Goal: Task Accomplishment & Management: Manage account settings

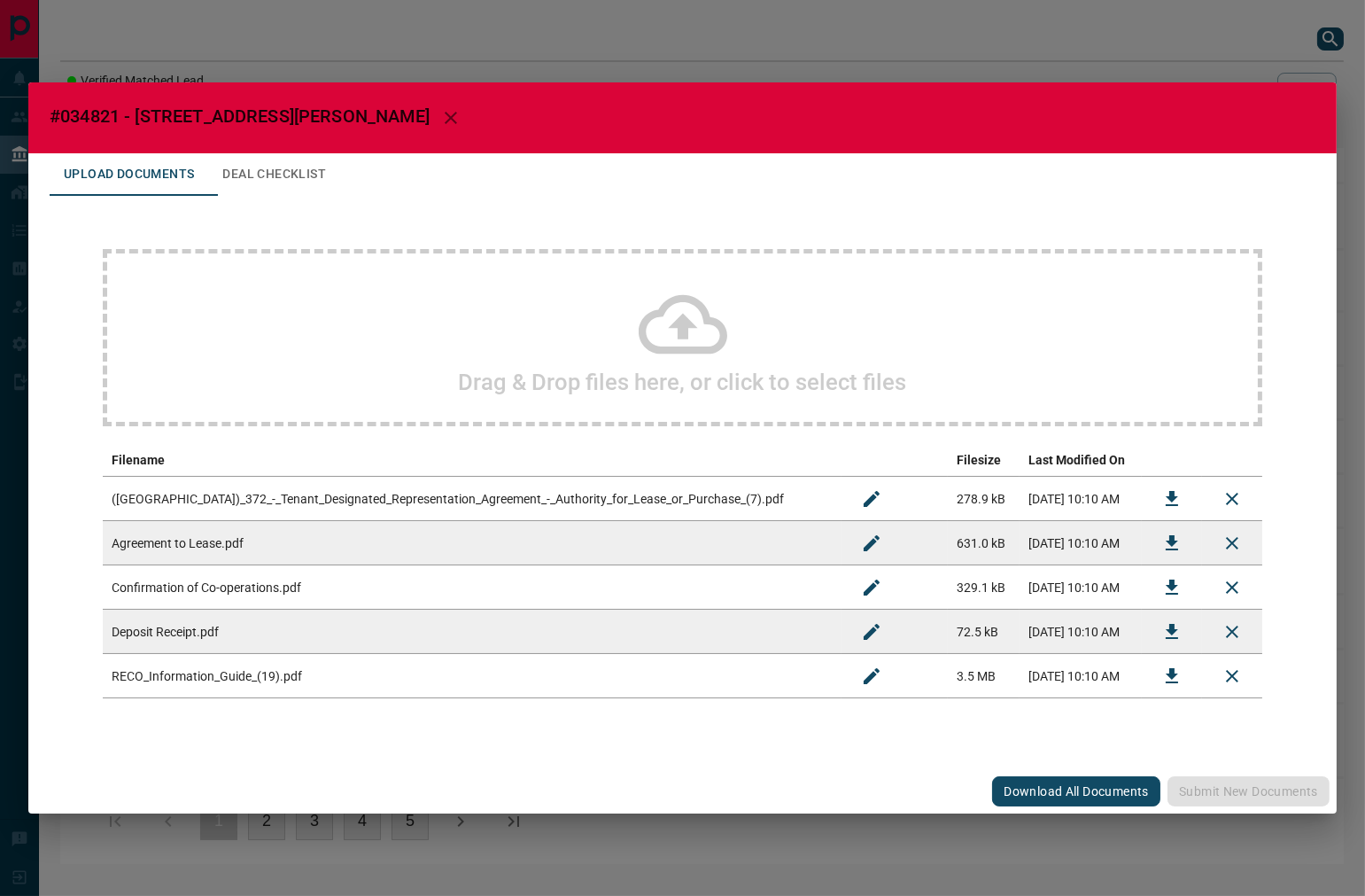
click at [104, 116] on span "#034821 - [STREET_ADDRESS][PERSON_NAME]" at bounding box center [239, 116] width 380 height 21
copy span "034821"
click at [1172, 547] on icon "Download" at bounding box center [1172, 543] width 21 height 21
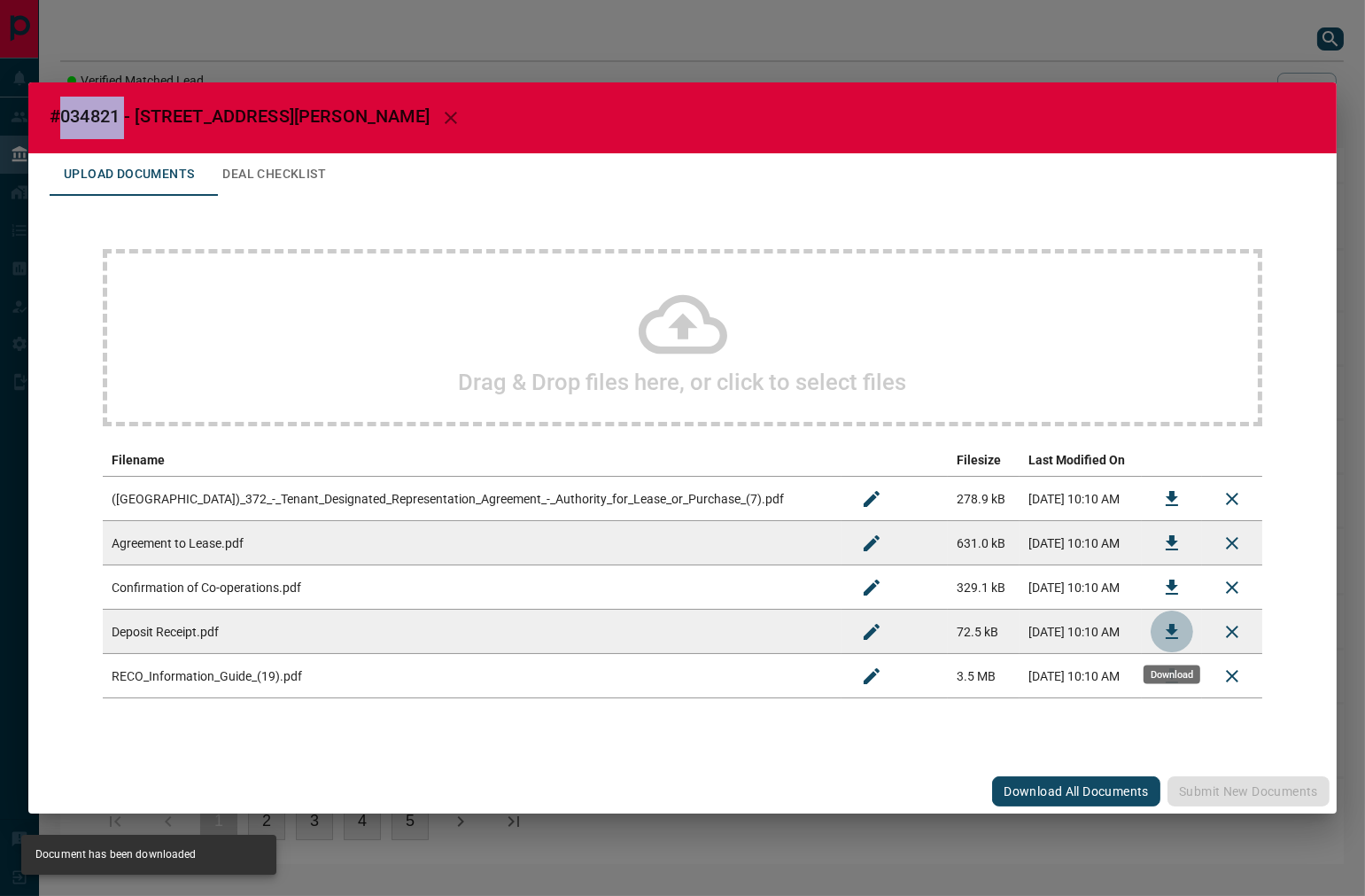
click at [1177, 631] on icon "Download" at bounding box center [1172, 632] width 21 height 21
click at [1162, 586] on icon "Download" at bounding box center [1172, 587] width 21 height 21
click at [296, 175] on button "Deal Checklist" at bounding box center [274, 175] width 132 height 42
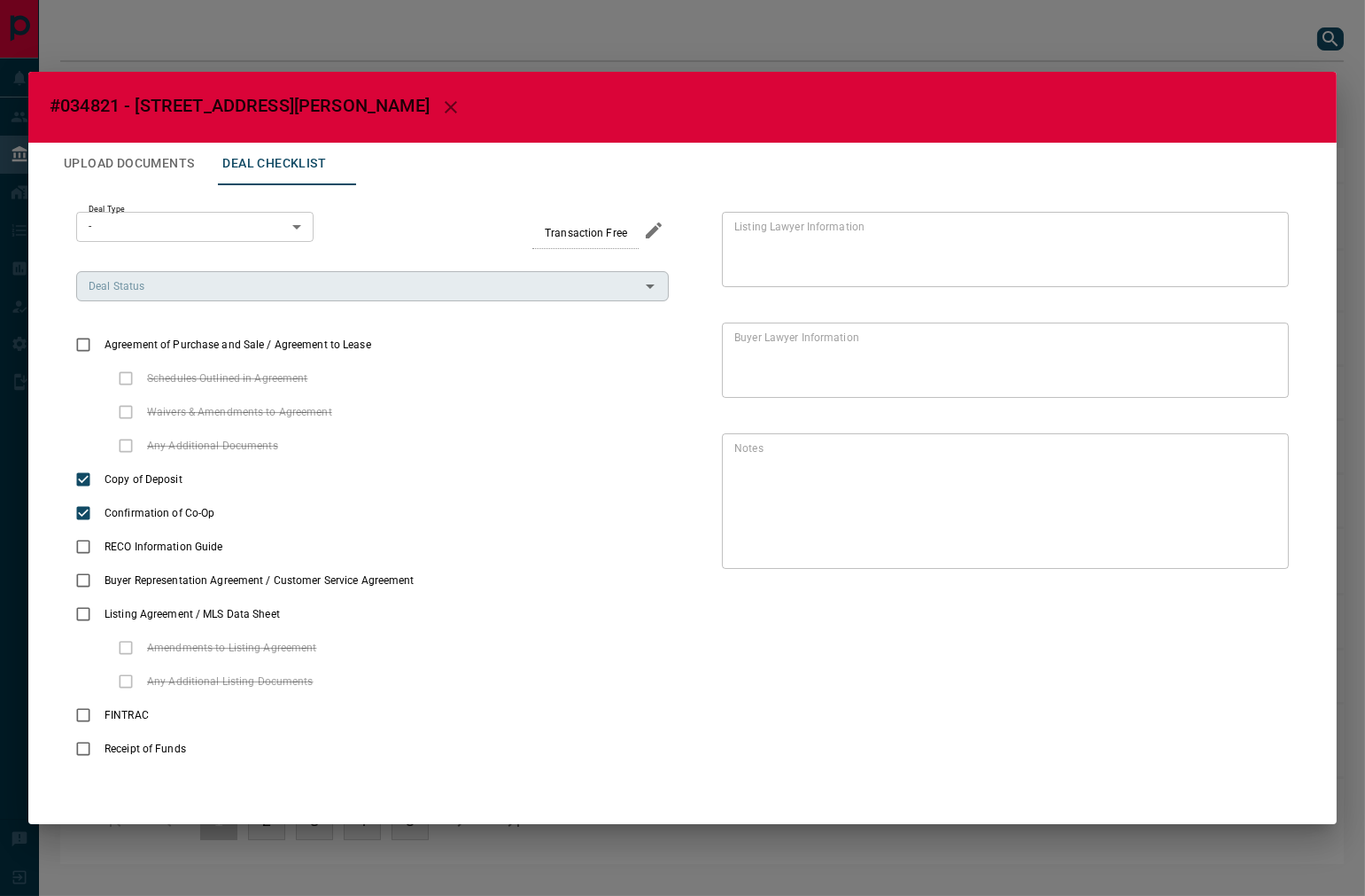
click at [255, 288] on input "Deal Status" at bounding box center [357, 286] width 553 height 19
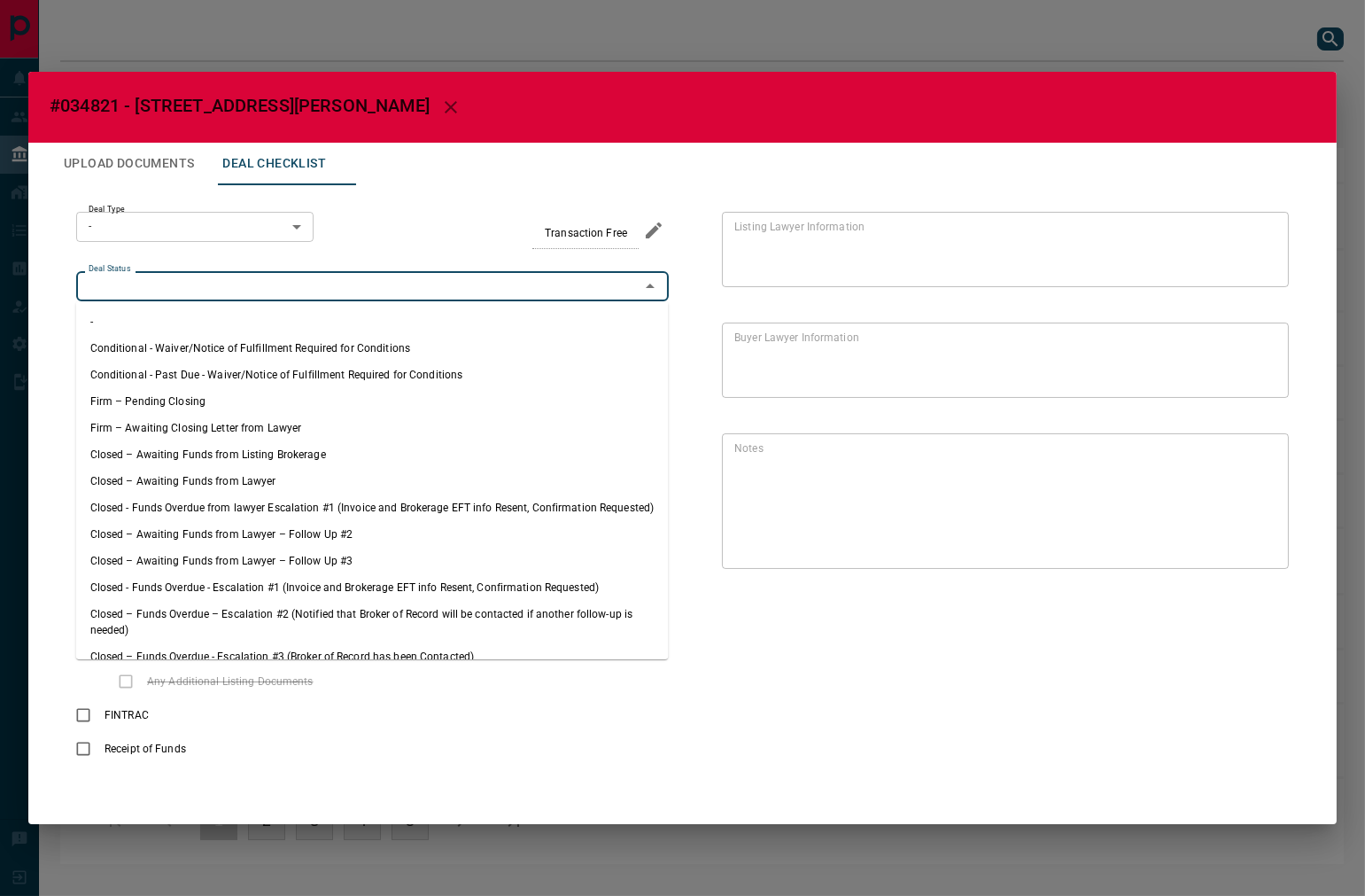
click at [223, 393] on li "Firm – Pending Closing" at bounding box center [372, 401] width 592 height 27
type input "**********"
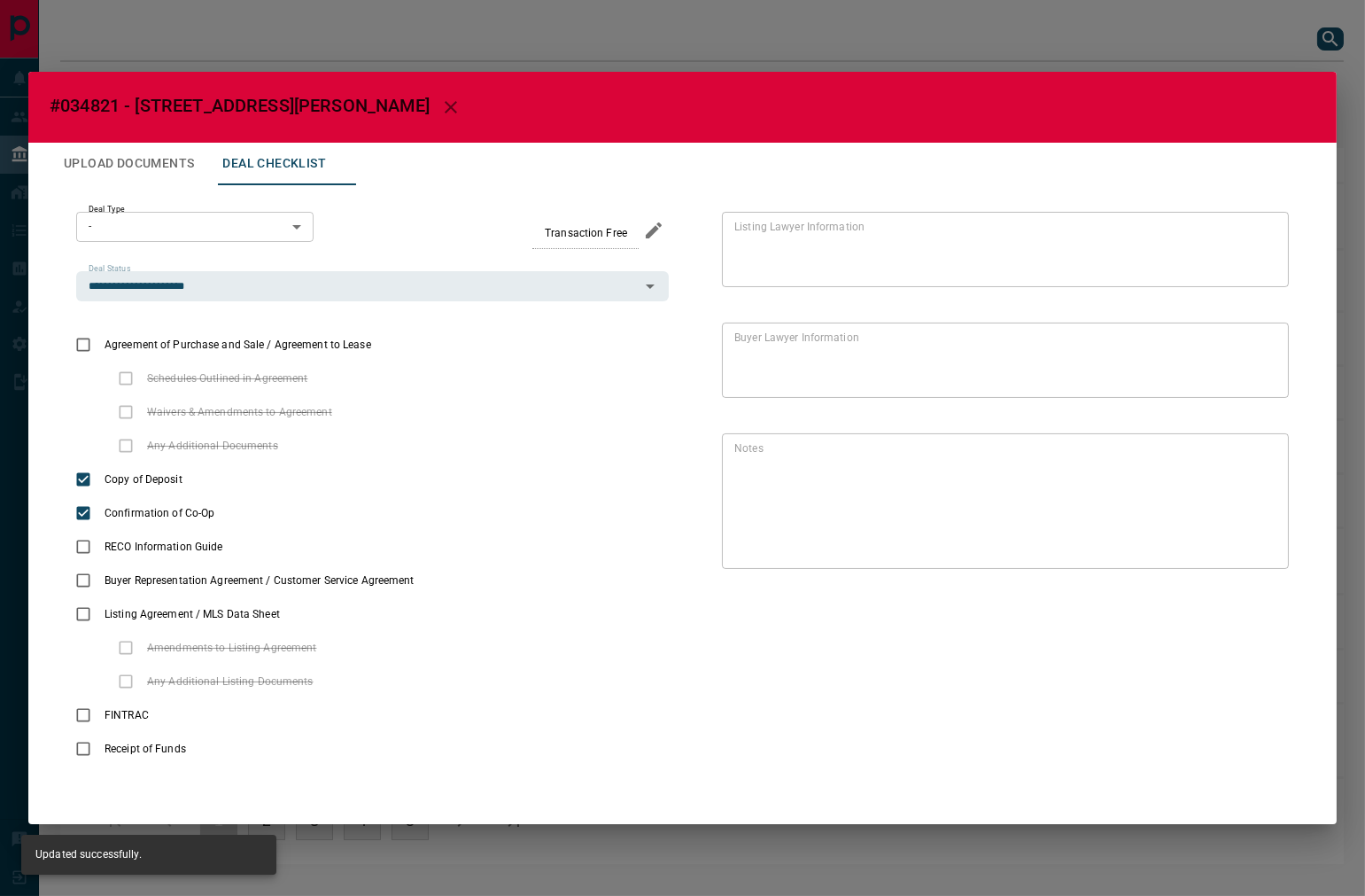
click at [226, 232] on body "Lead Transfers Leads Deals Listings Campaigns Quota Rules Agent Quotas Admin Mo…" at bounding box center [682, 441] width 1365 height 882
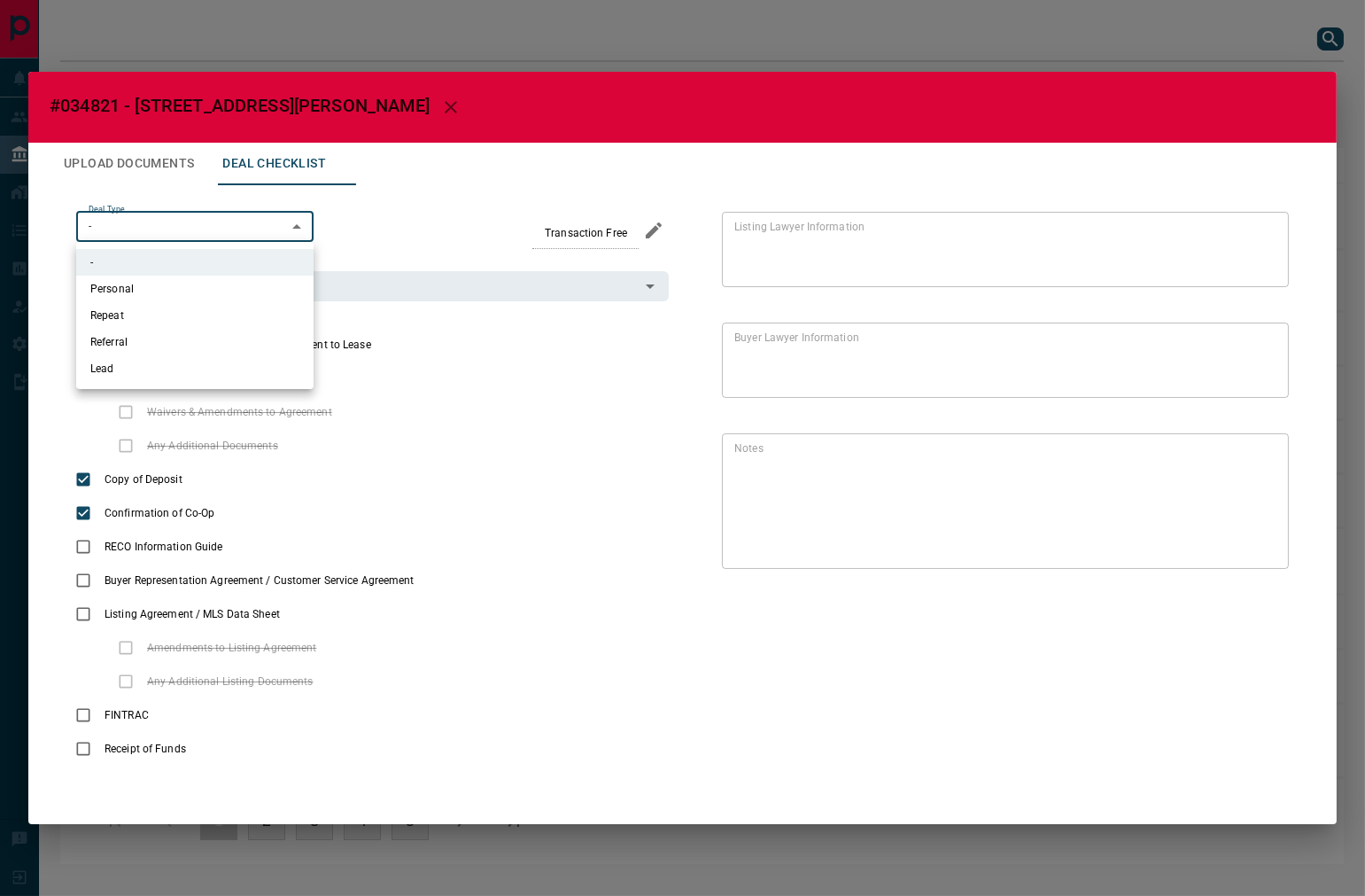
click at [199, 377] on li "Lead" at bounding box center [195, 368] width 237 height 27
type input "*"
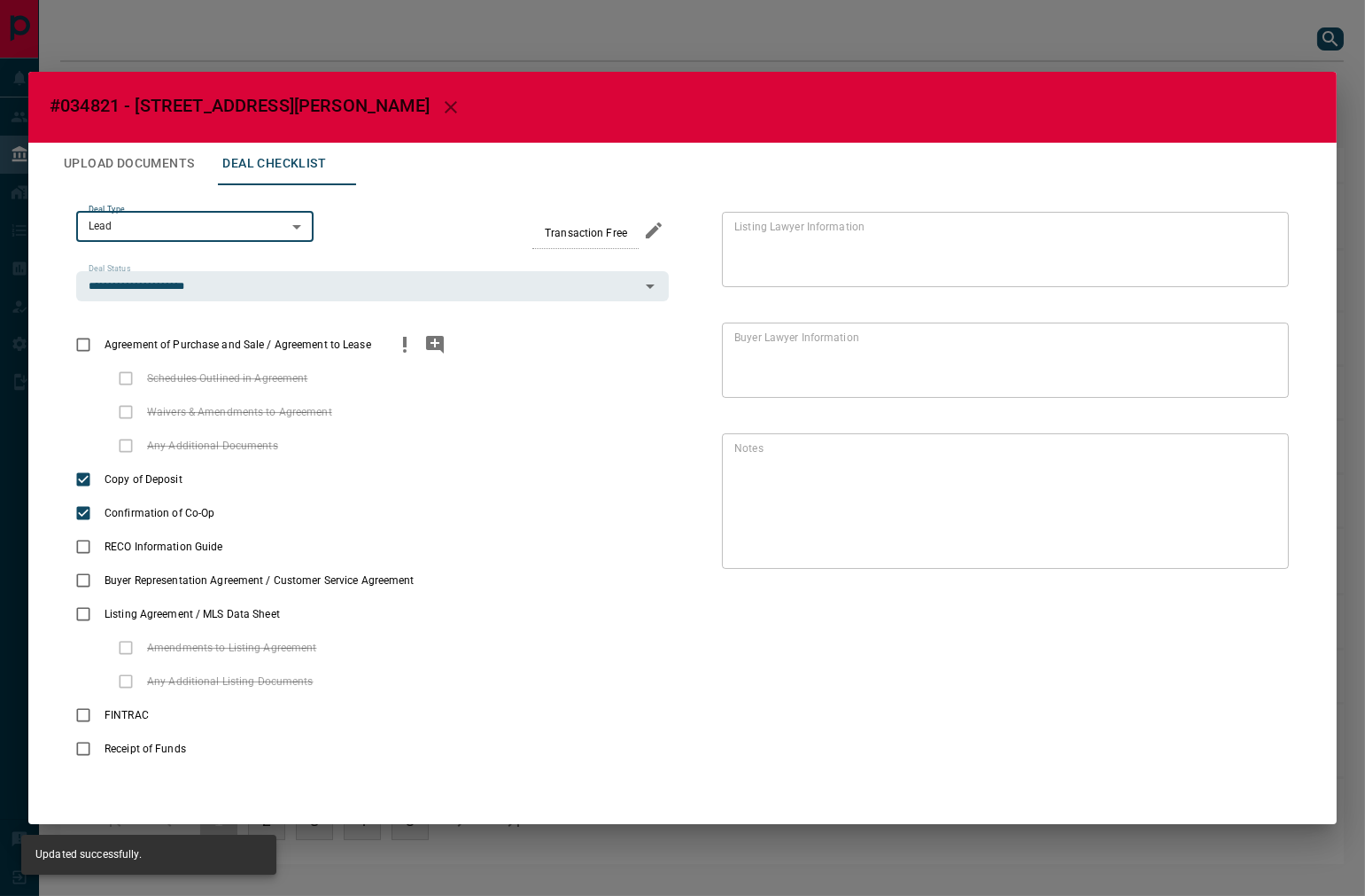
click at [396, 338] on icon "priority" at bounding box center [405, 344] width 21 height 21
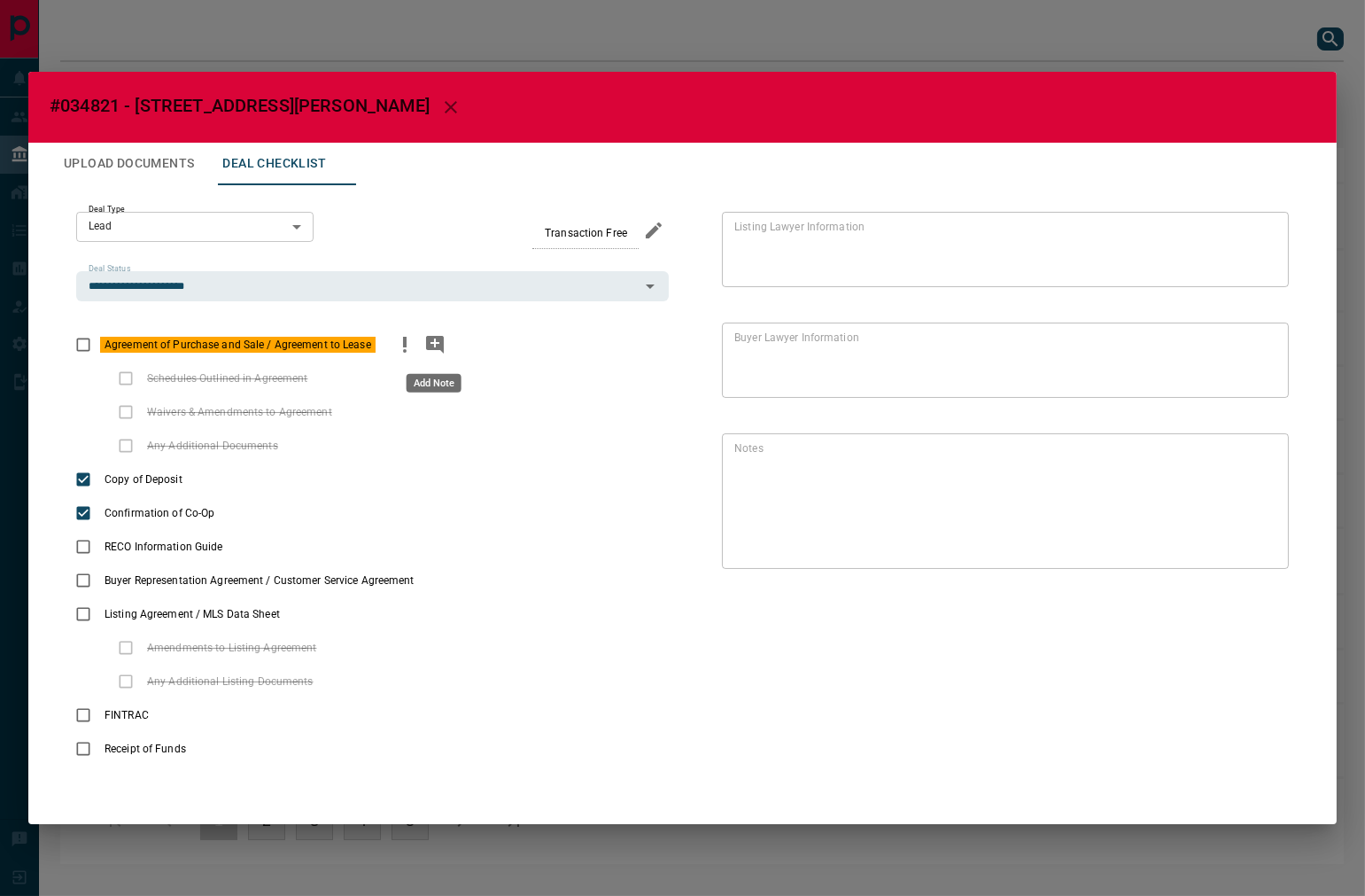
click at [429, 349] on icon "add note" at bounding box center [435, 344] width 17 height 17
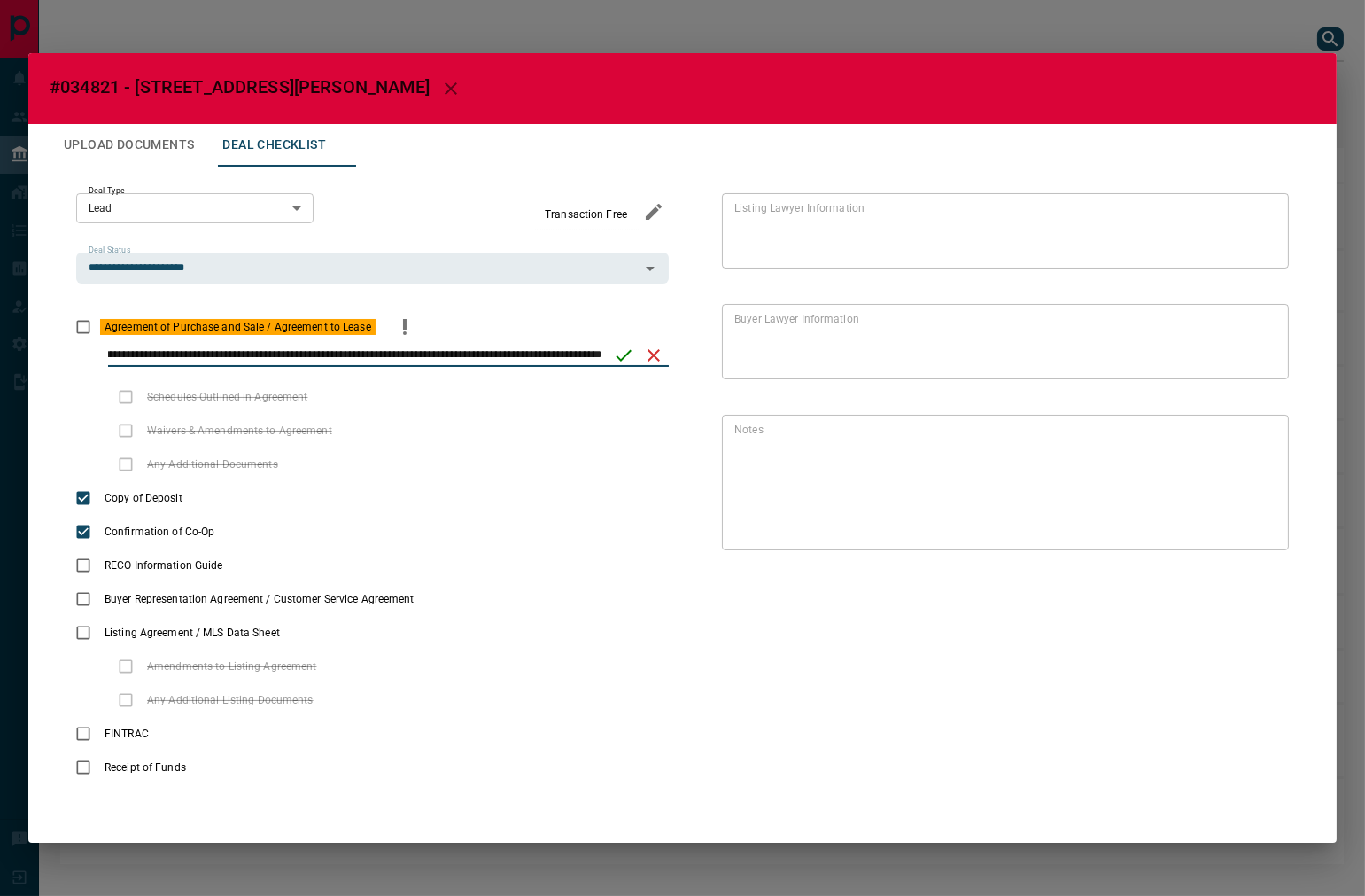
scroll to position [0, 84]
type input "**********"
click at [616, 346] on icon "save" at bounding box center [624, 355] width 21 height 21
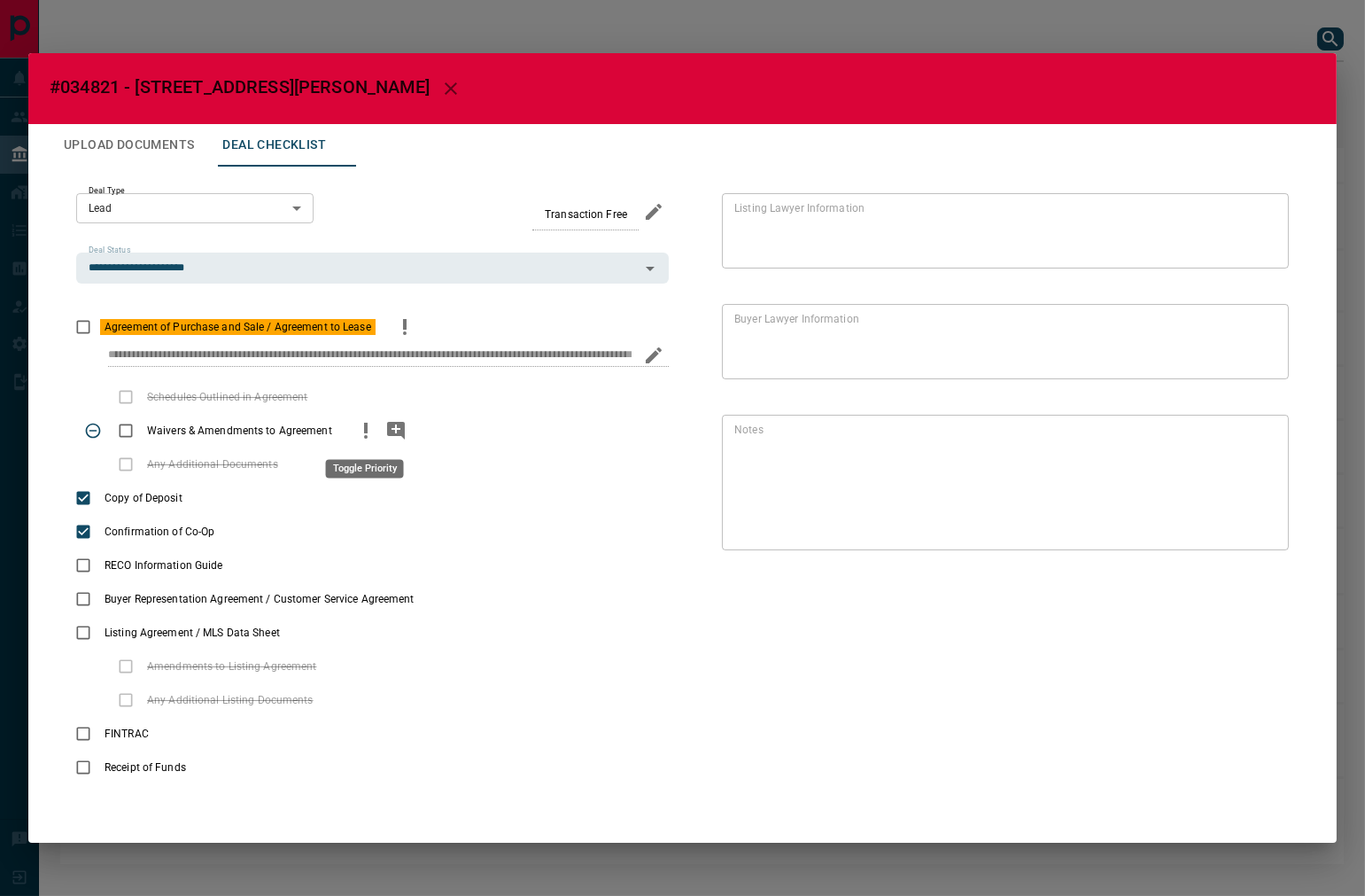
click at [355, 429] on icon "priority" at bounding box center [366, 430] width 21 height 21
click at [387, 429] on icon "add note" at bounding box center [396, 430] width 17 height 17
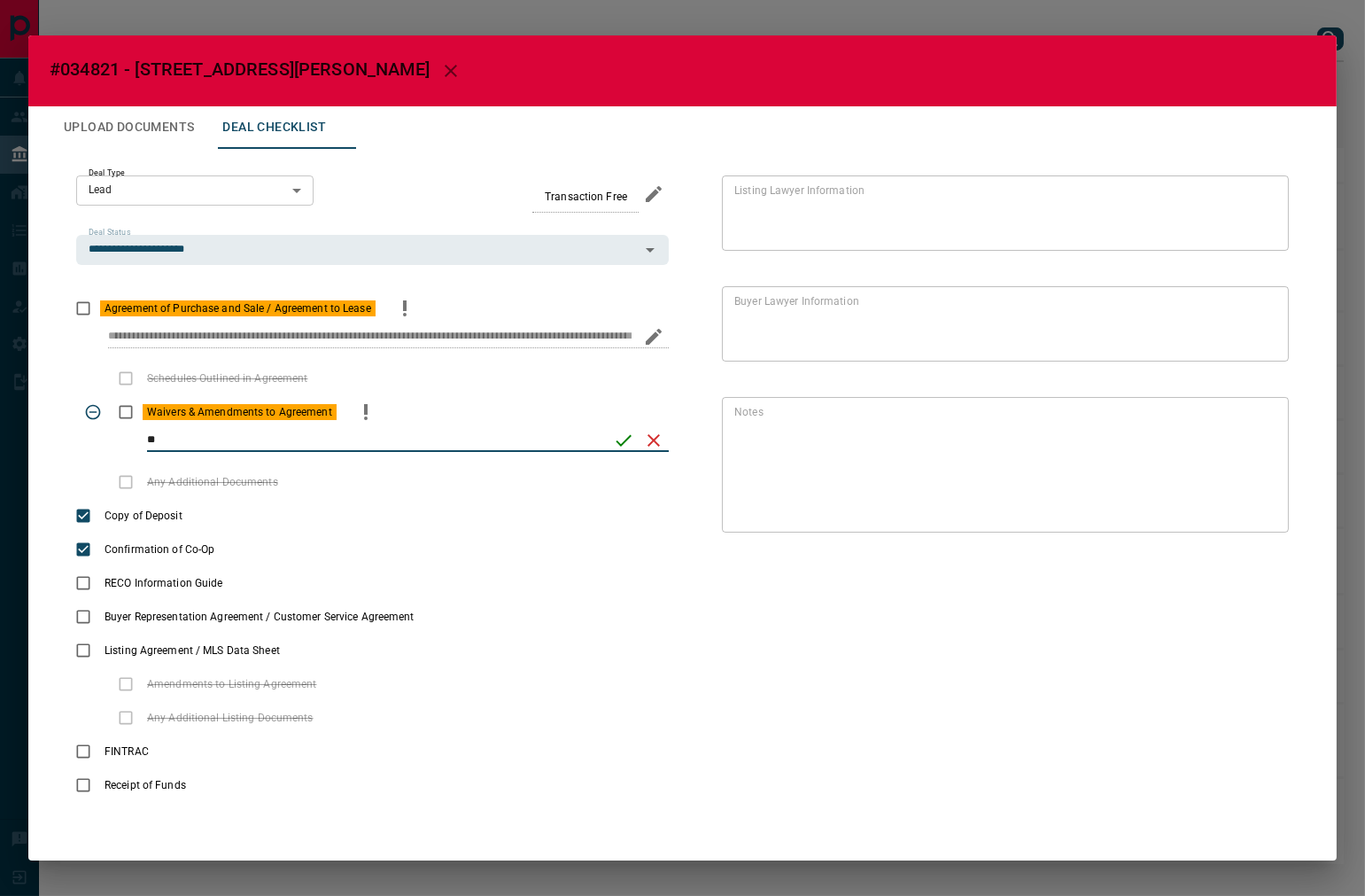
type input "*"
type input "**********"
click at [614, 444] on icon "save" at bounding box center [624, 440] width 21 height 21
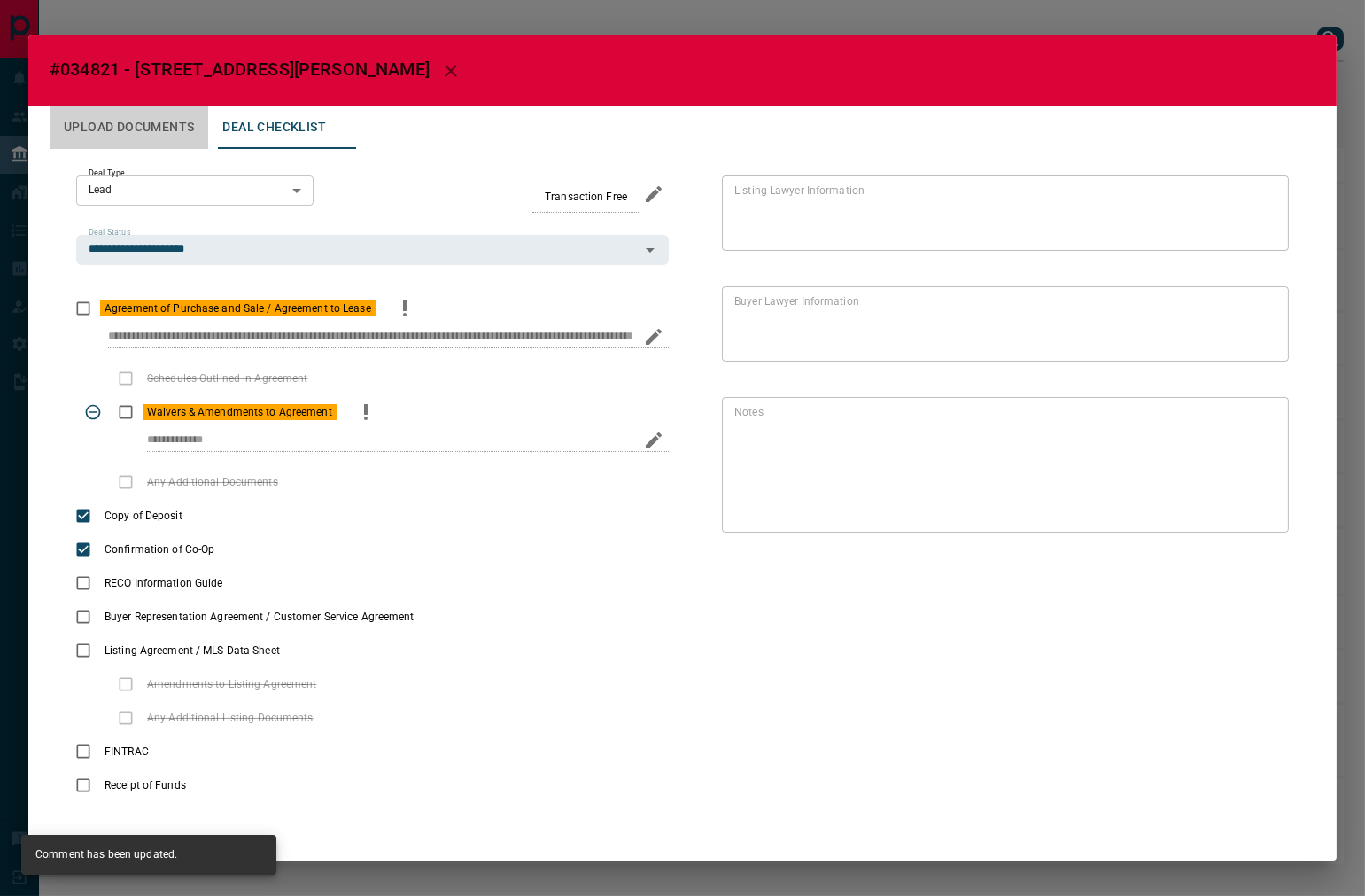
click at [156, 130] on button "Upload Documents" at bounding box center [128, 127] width 158 height 42
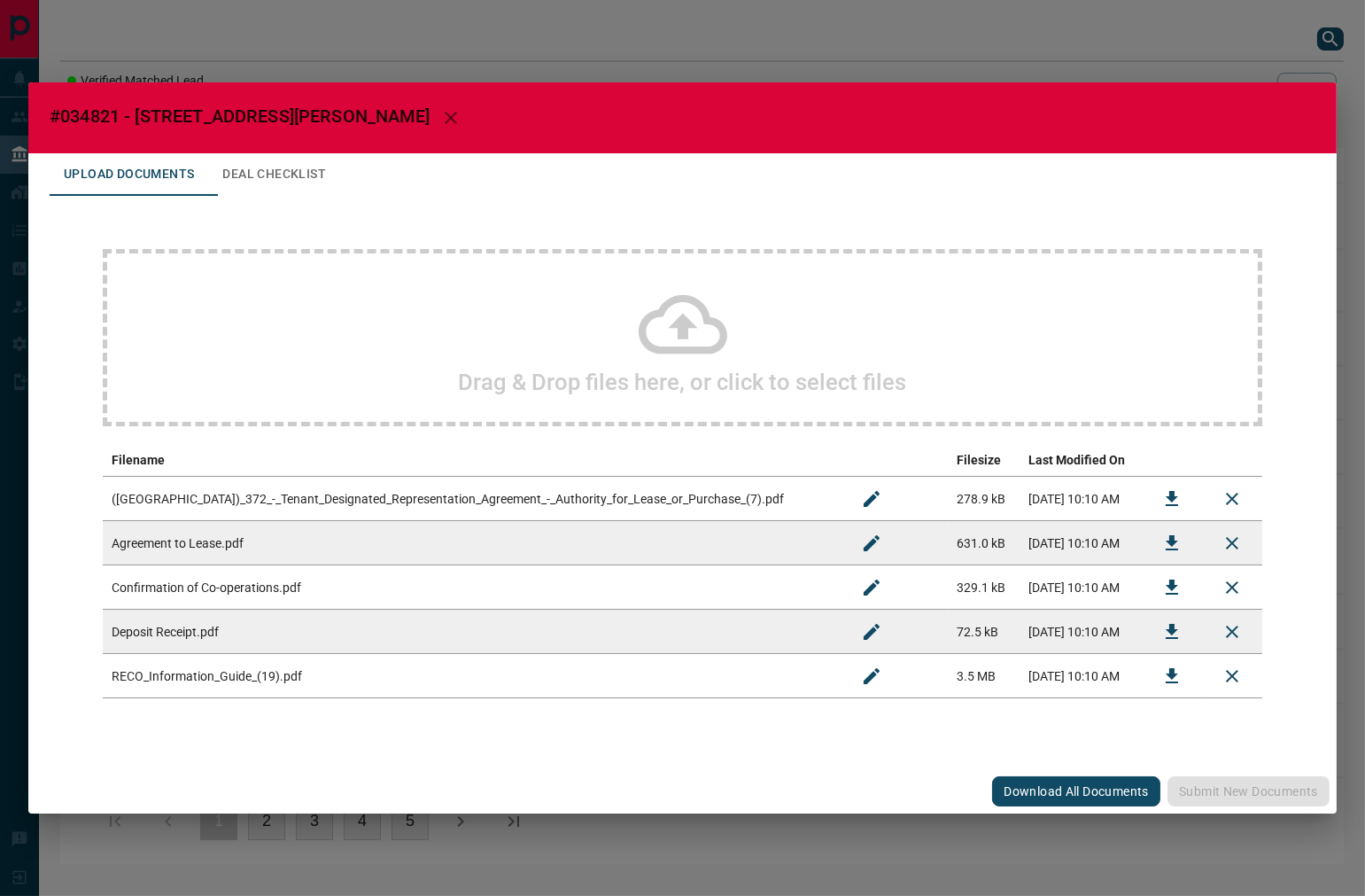
drag, startPoint x: 1163, startPoint y: 494, endPoint x: 1006, endPoint y: 592, distance: 185.1
click at [1162, 497] on icon "Download" at bounding box center [1172, 499] width 21 height 21
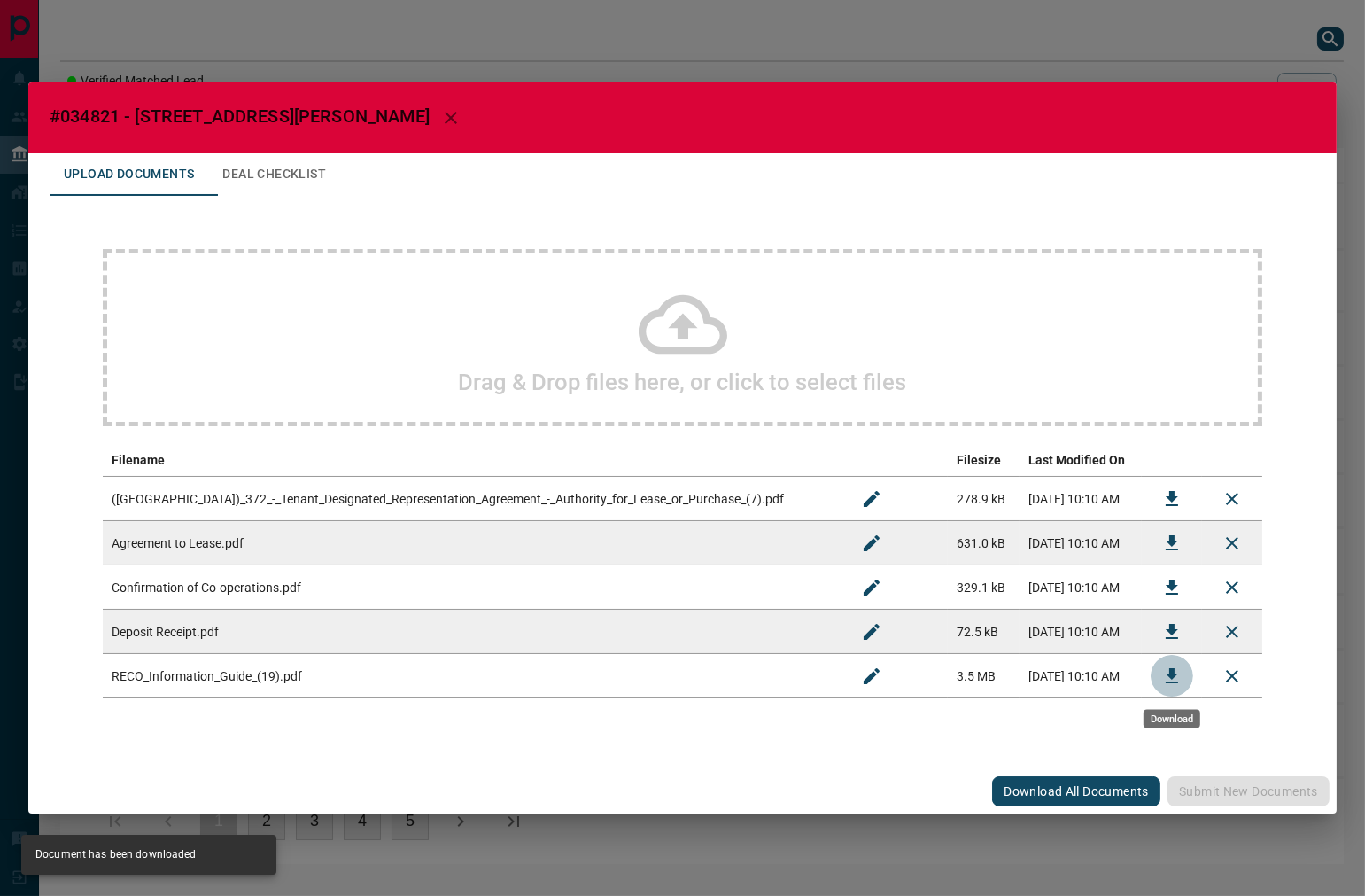
click at [1165, 679] on icon "Download" at bounding box center [1172, 676] width 21 height 21
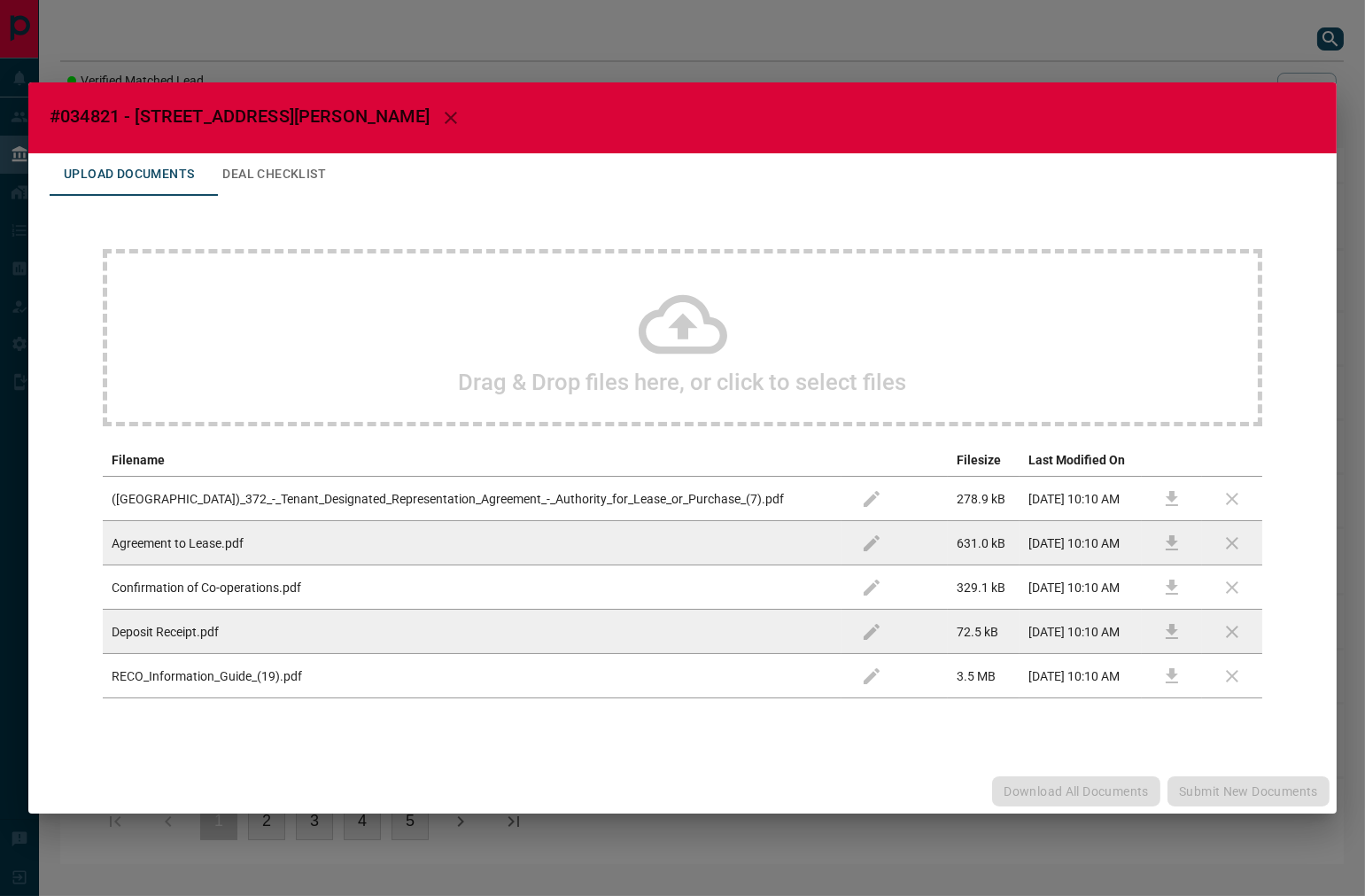
click at [322, 184] on button "Deal Checklist" at bounding box center [274, 175] width 132 height 42
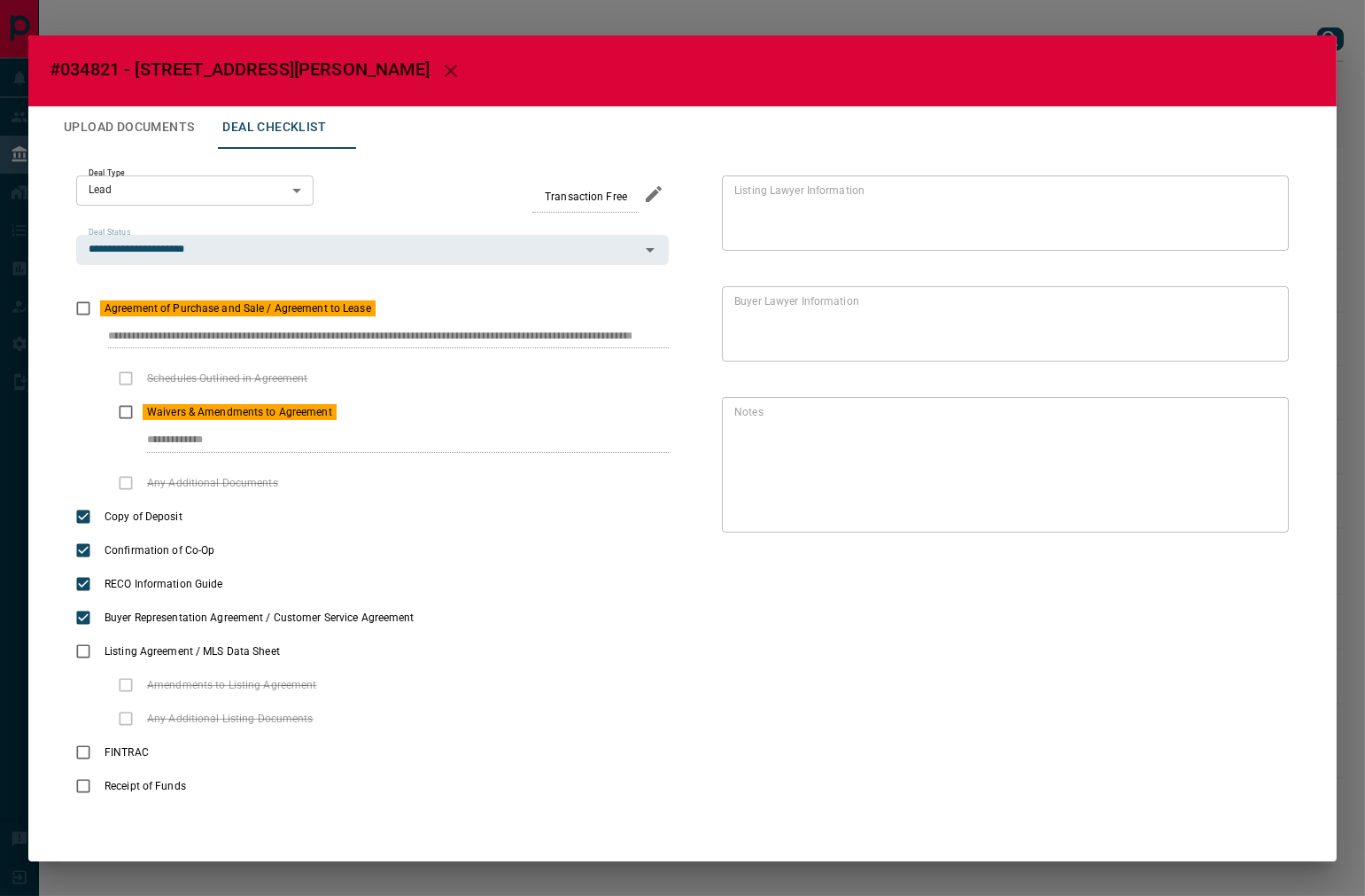
click at [160, 130] on button "Upload Documents" at bounding box center [128, 127] width 158 height 42
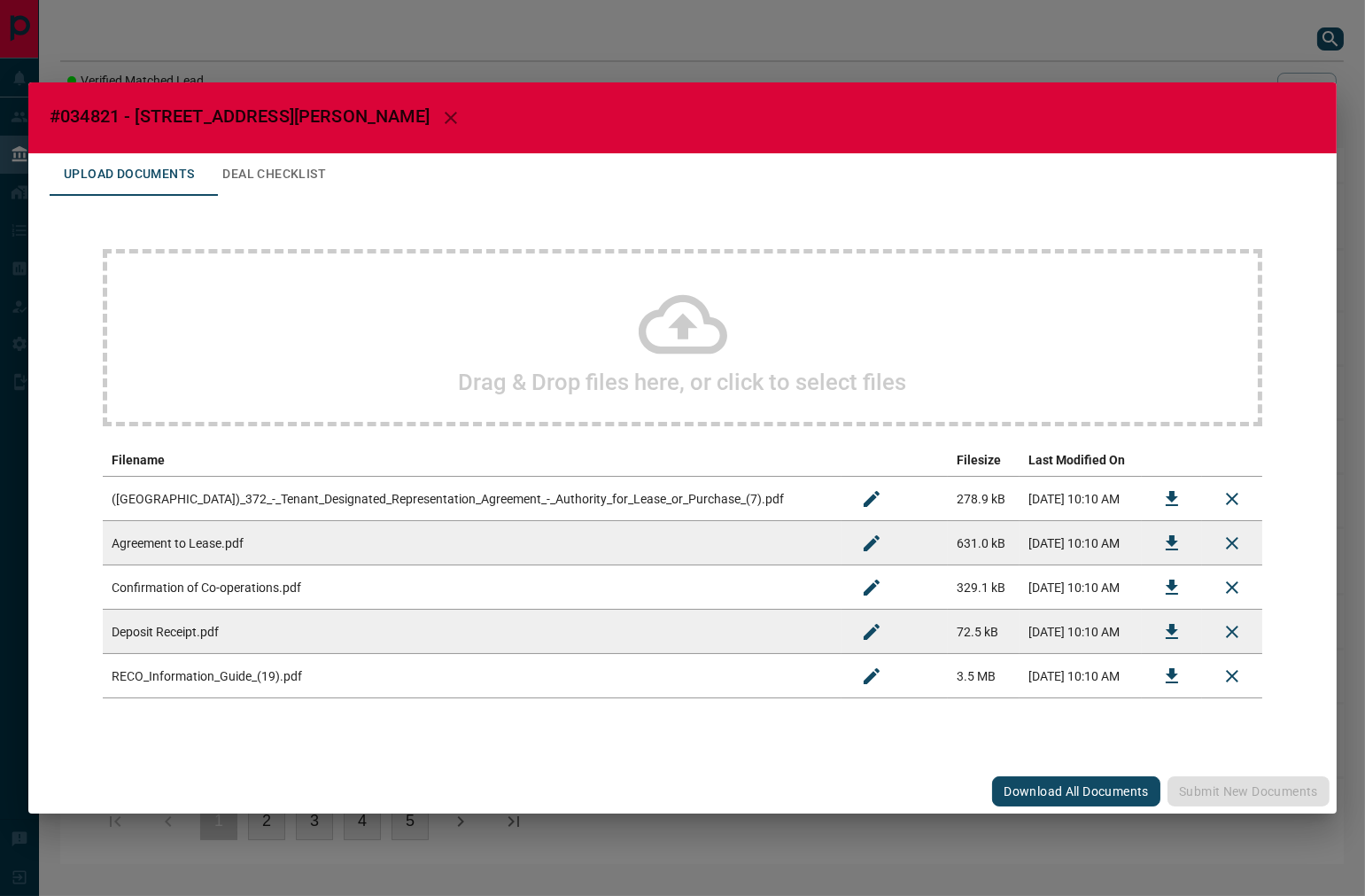
click at [454, 349] on div "Drag & Drop files here, or click to select files" at bounding box center [683, 338] width 1160 height 177
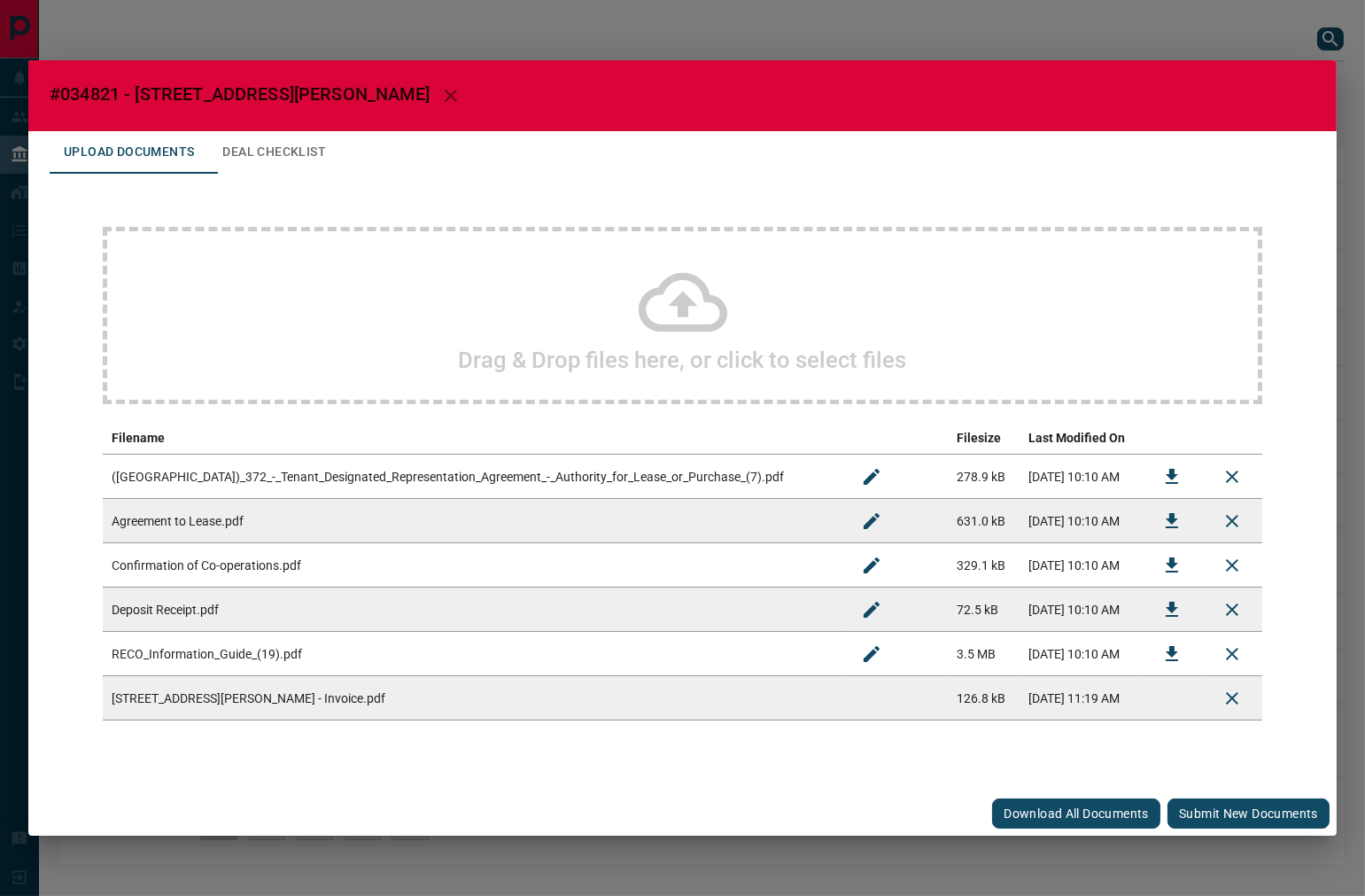
click at [1274, 825] on button "Submit new documents" at bounding box center [1248, 813] width 162 height 30
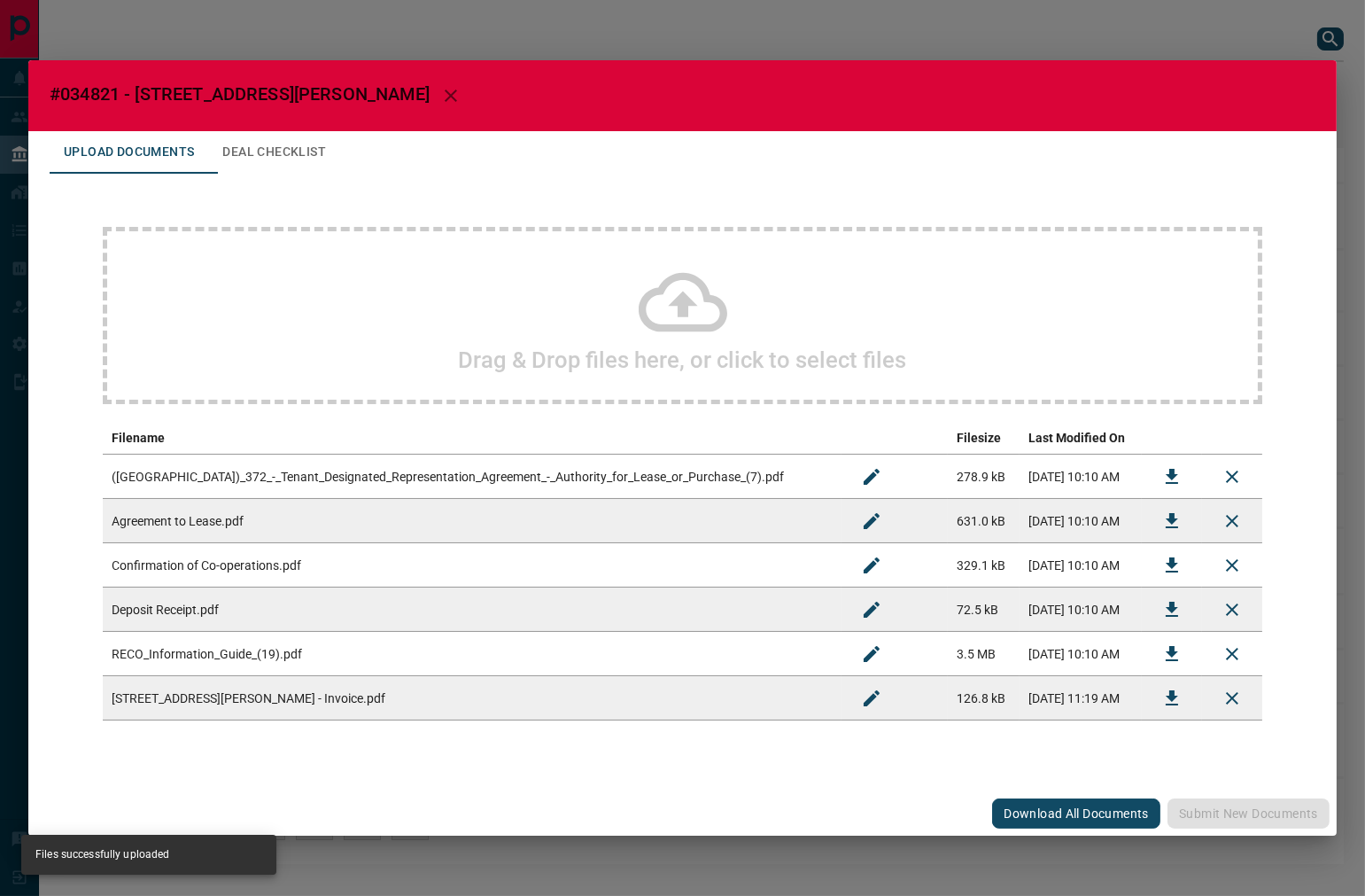
click at [304, 155] on button "Deal Checklist" at bounding box center [274, 152] width 132 height 42
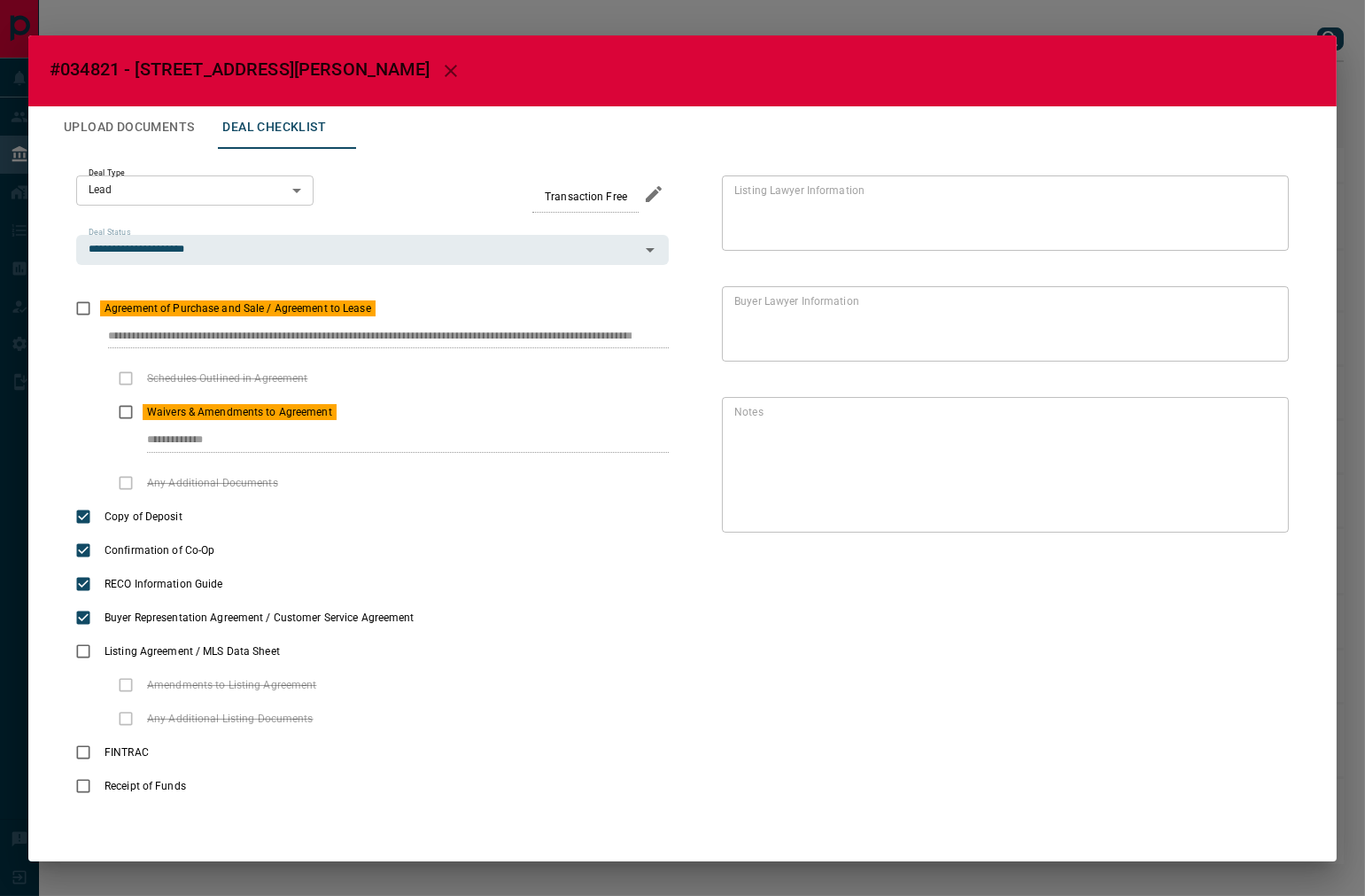
scroll to position [0, 55]
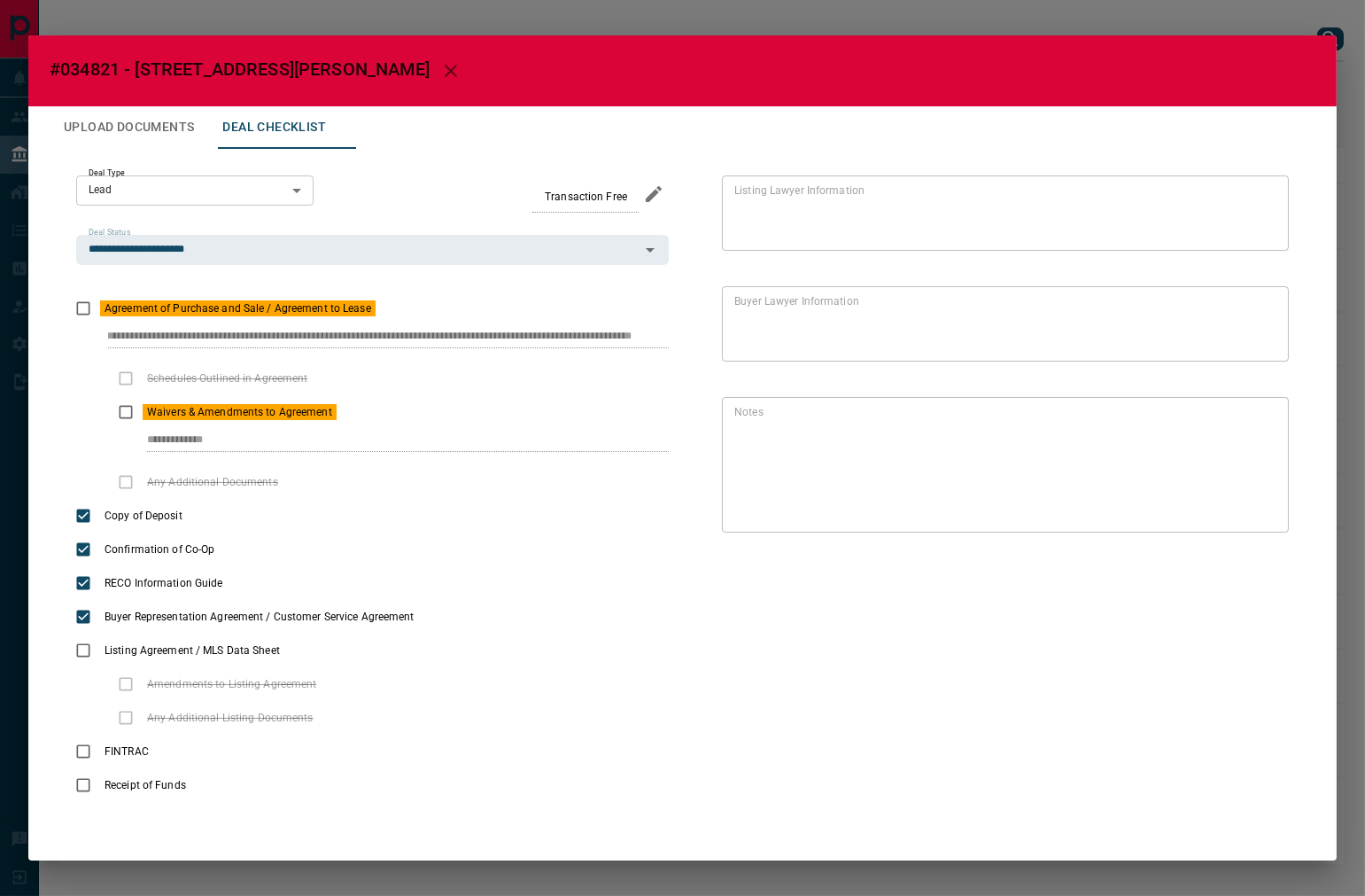
drag, startPoint x: 100, startPoint y: 342, endPoint x: 601, endPoint y: 0, distance: 606.6
click at [718, 346] on div "**********" at bounding box center [682, 488] width 1266 height 680
click at [260, 426] on div "**********" at bounding box center [372, 430] width 592 height 70
